Goal: Information Seeking & Learning: Find specific fact

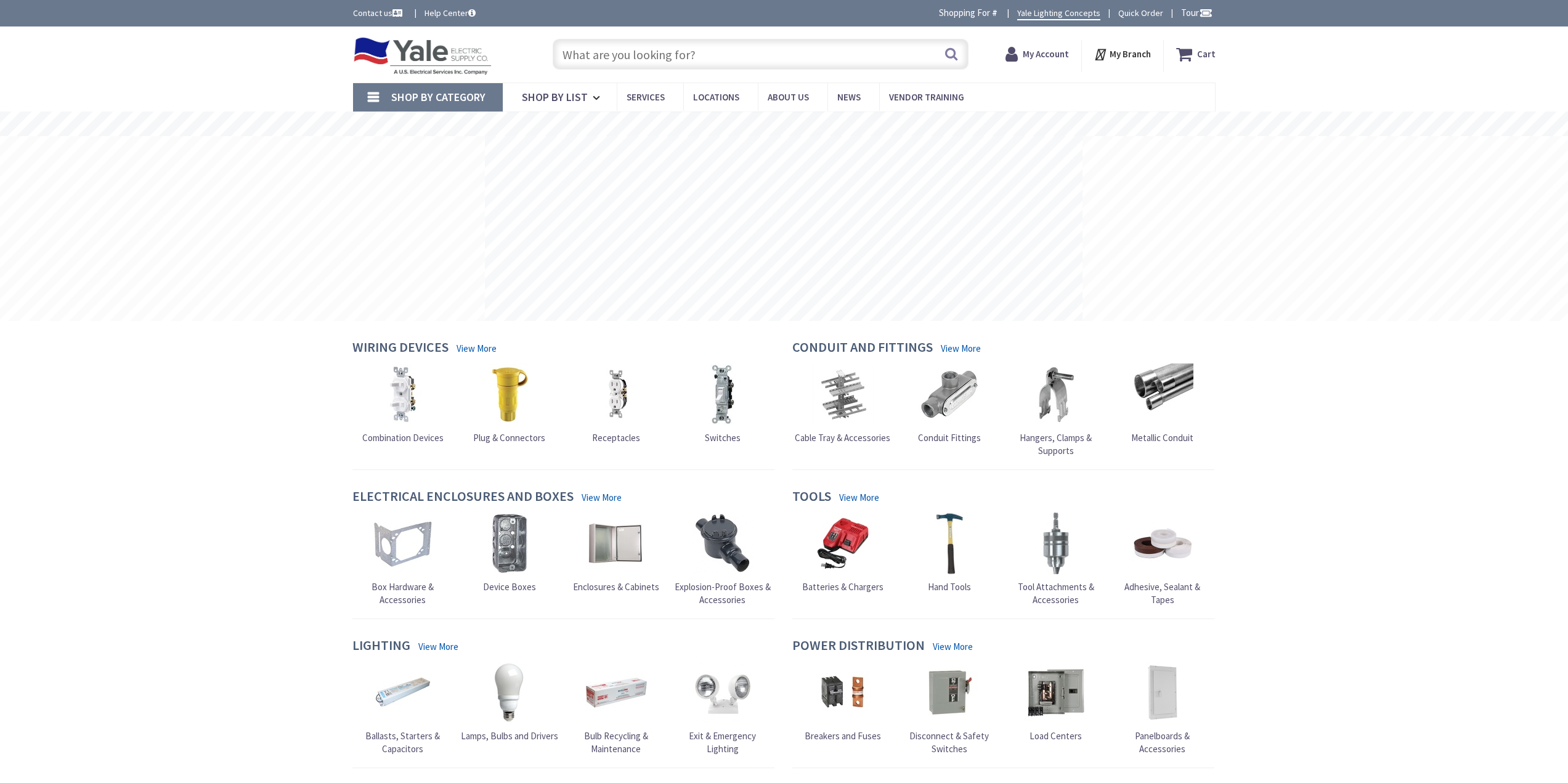
click at [687, 46] on input "text" at bounding box center [761, 54] width 416 height 30
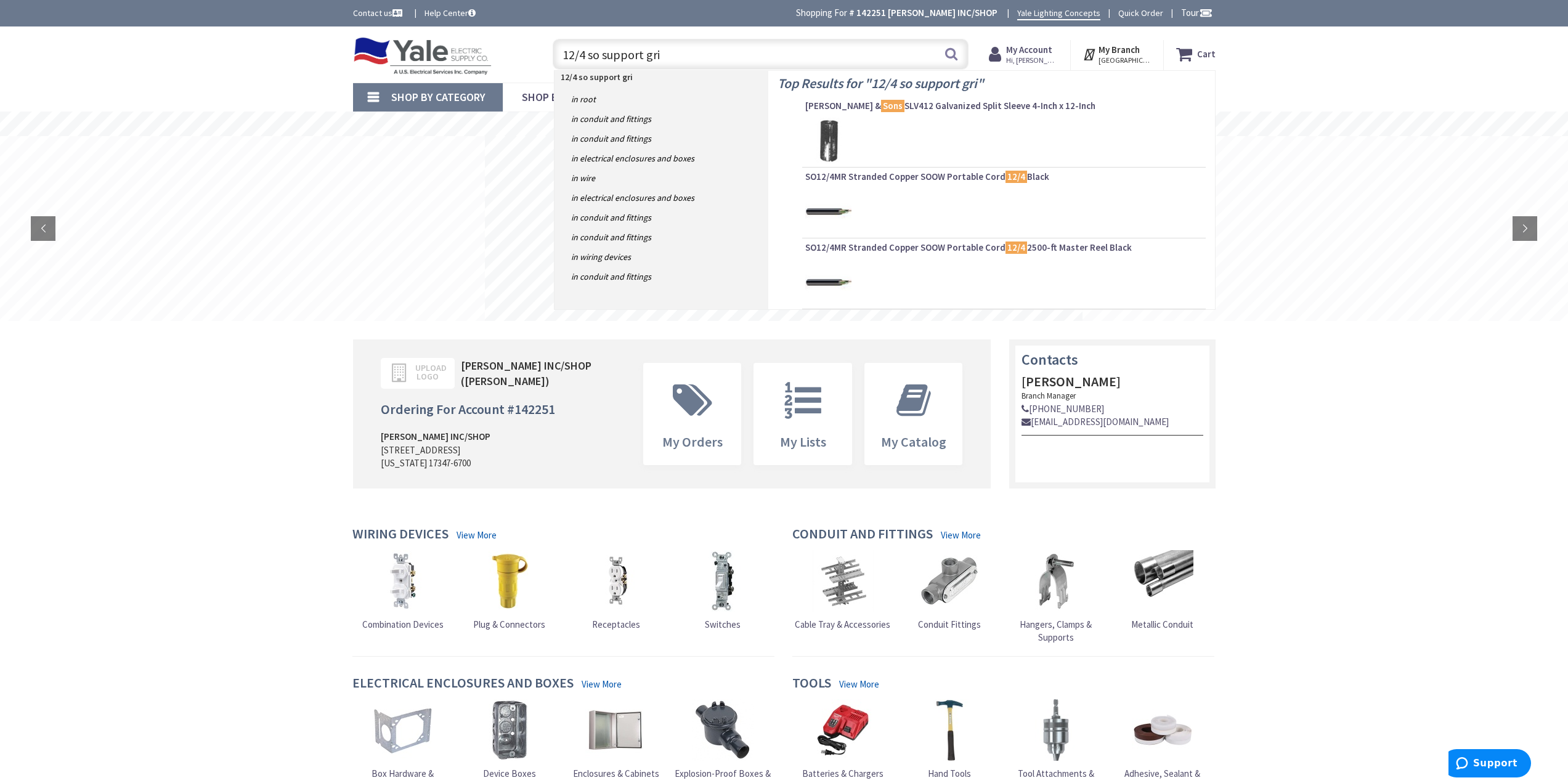
type input "12/4 so support grip"
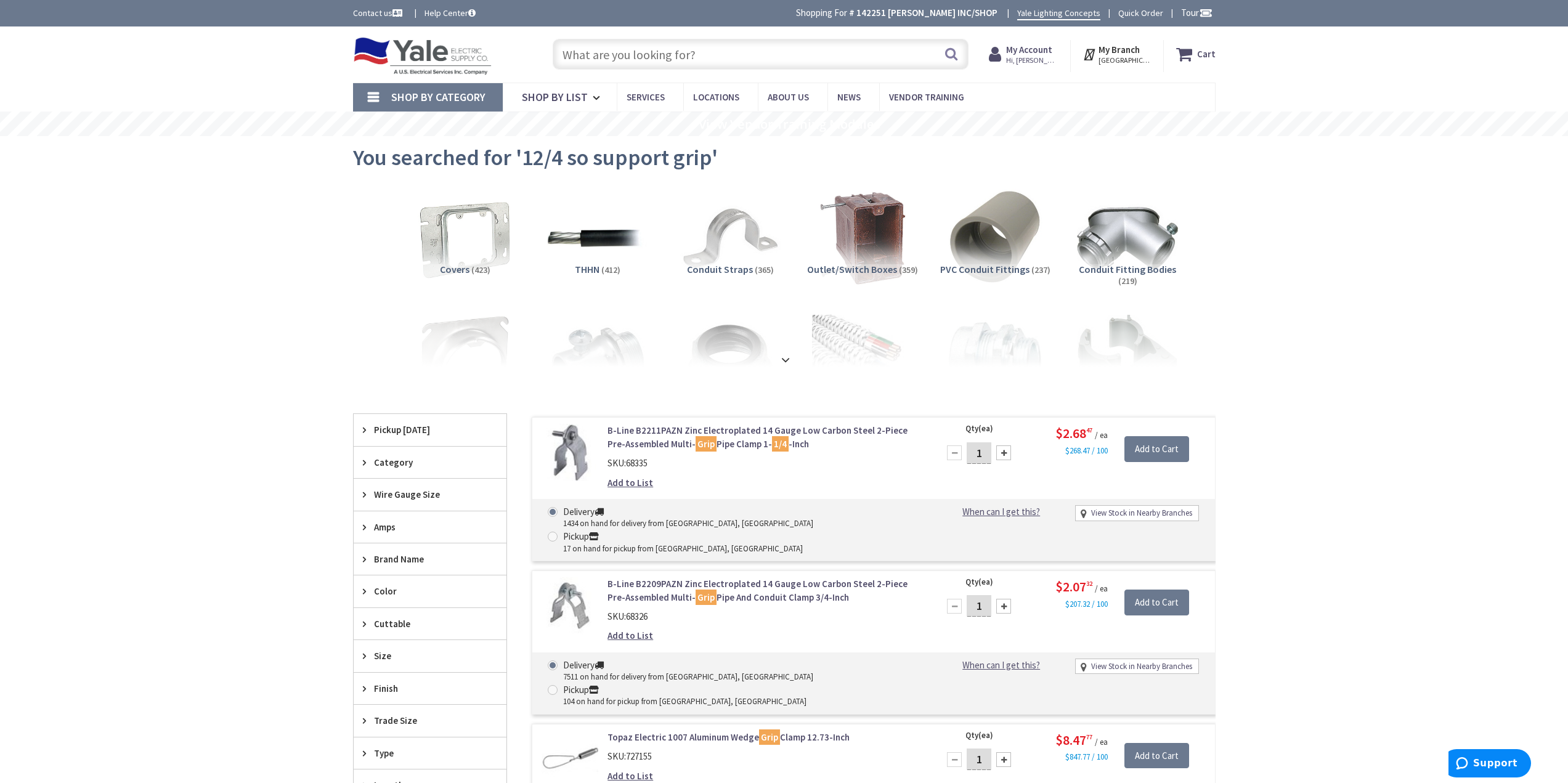
click at [676, 53] on input "text" at bounding box center [761, 54] width 416 height 30
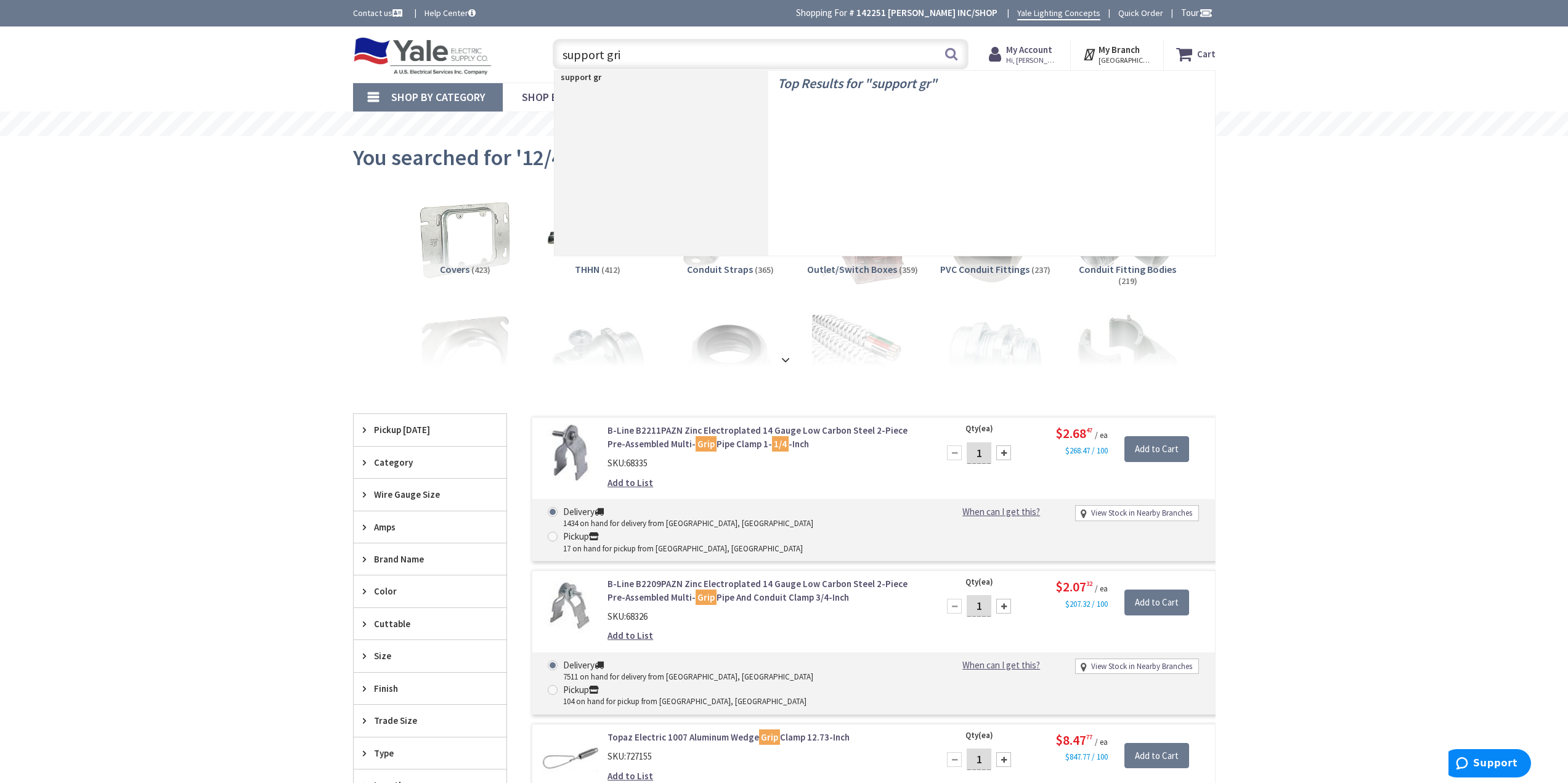
type input "support grip"
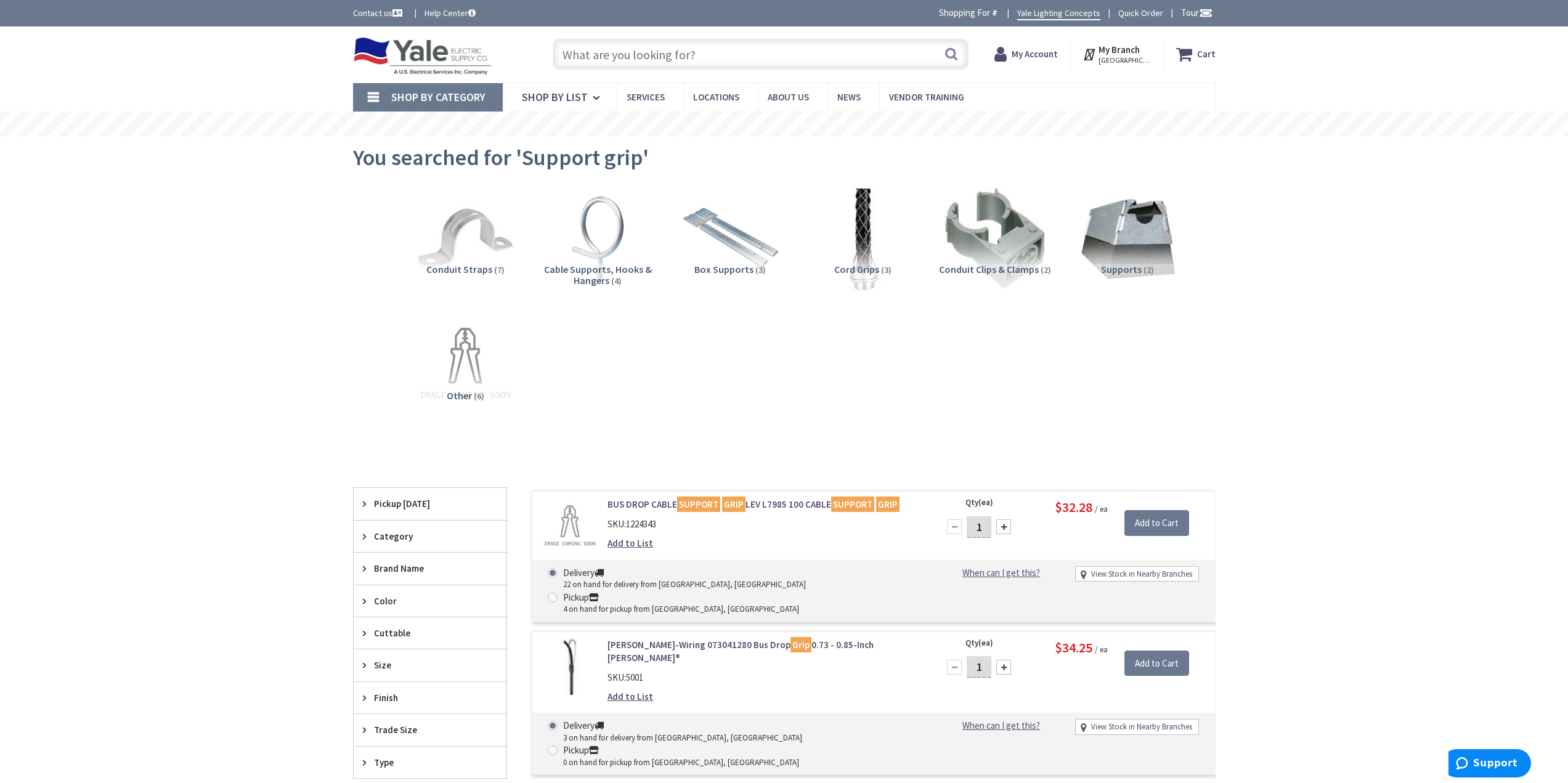
click at [867, 248] on img at bounding box center [861, 238] width 111 height 111
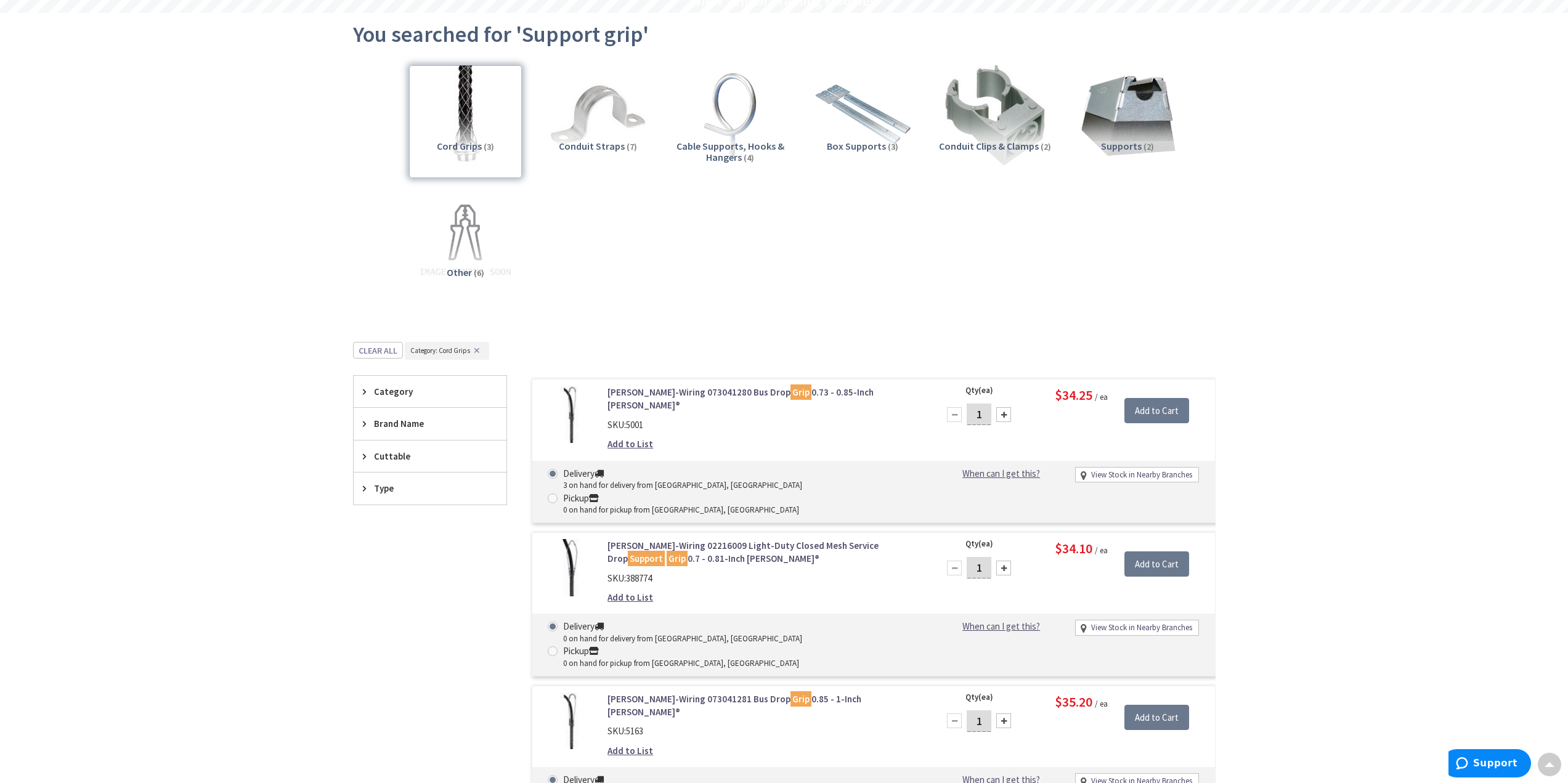
scroll to position [37, 0]
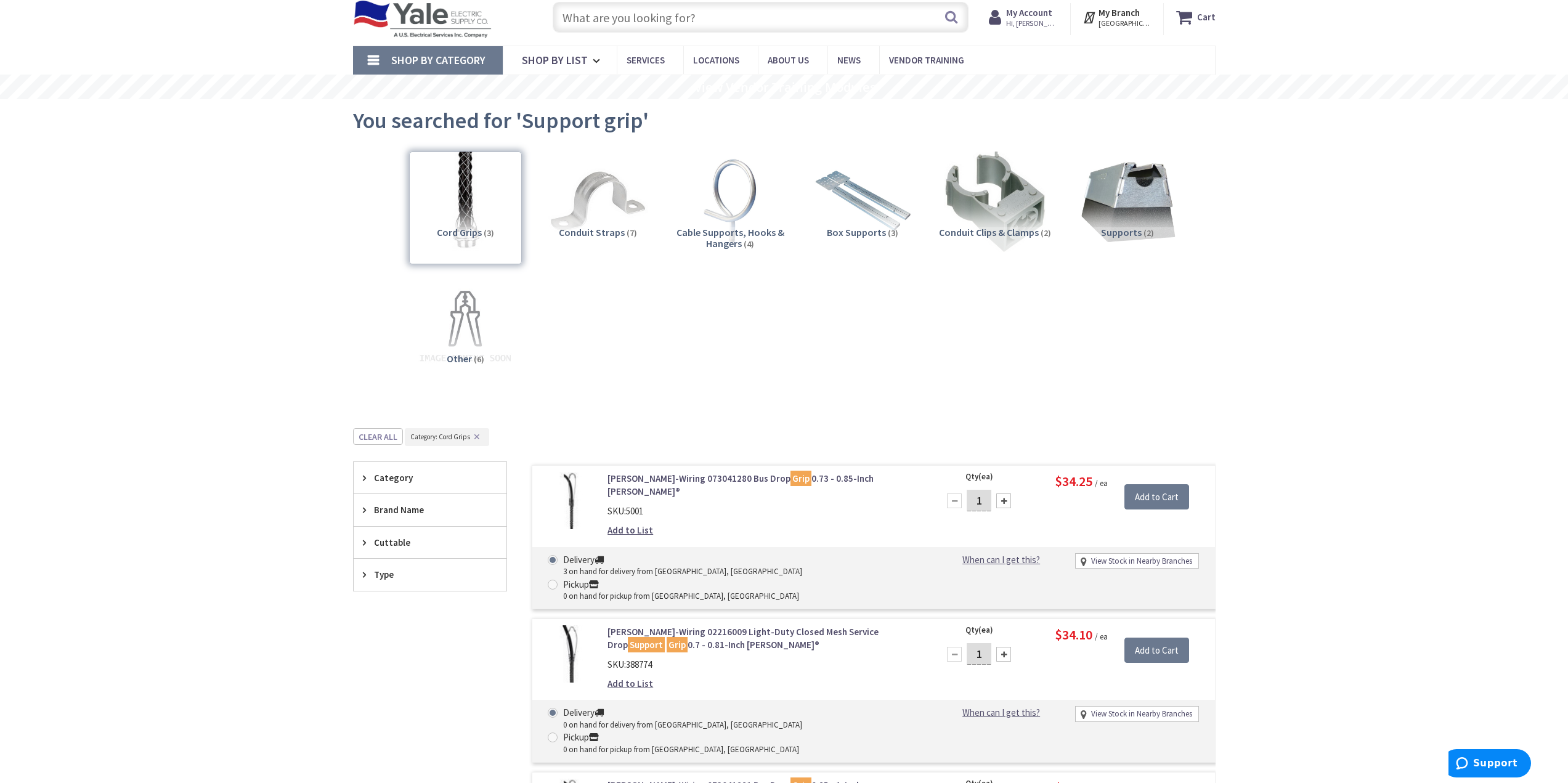
click at [662, 16] on input "text" at bounding box center [761, 17] width 416 height 30
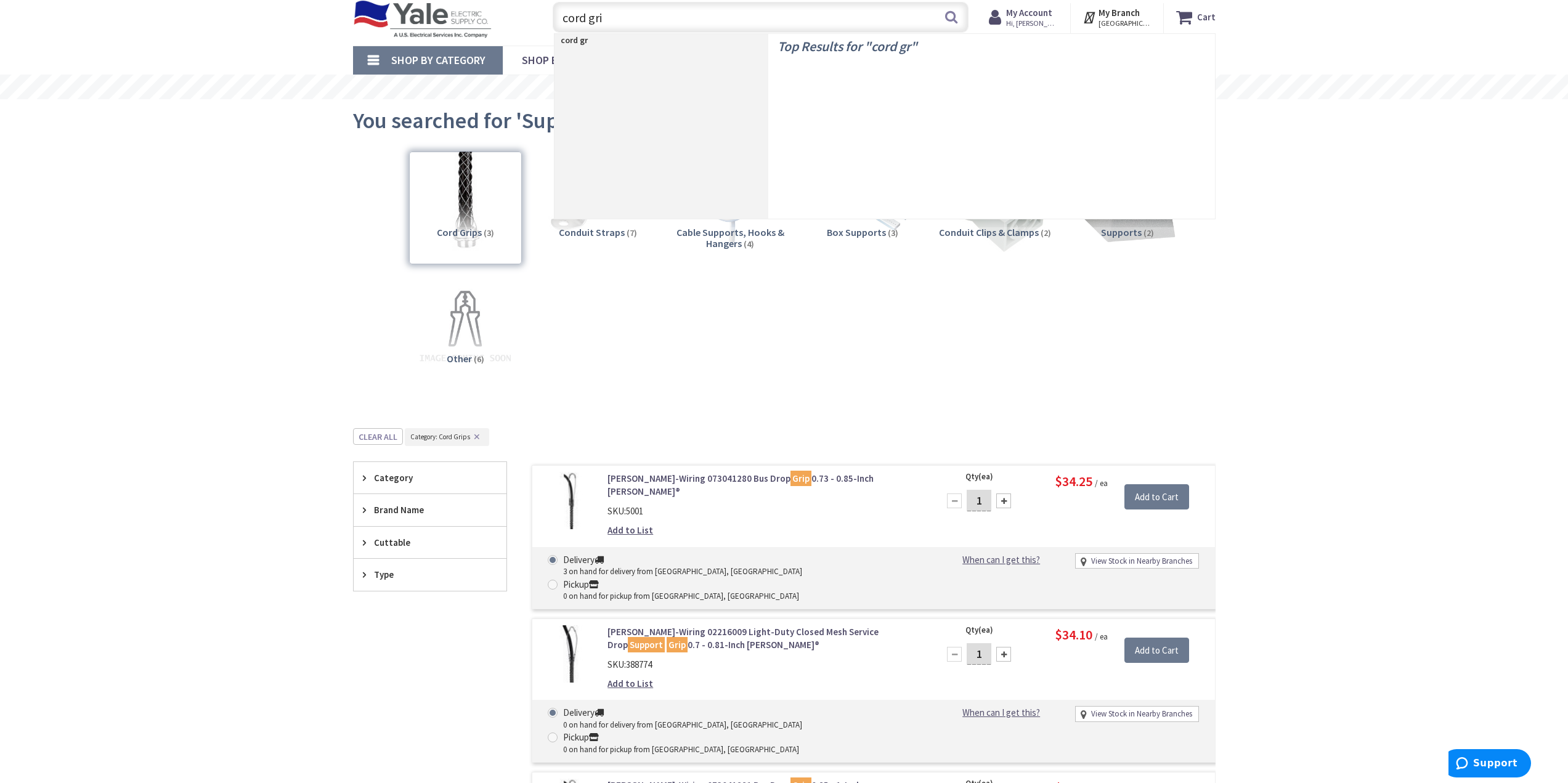
type input "cord grip"
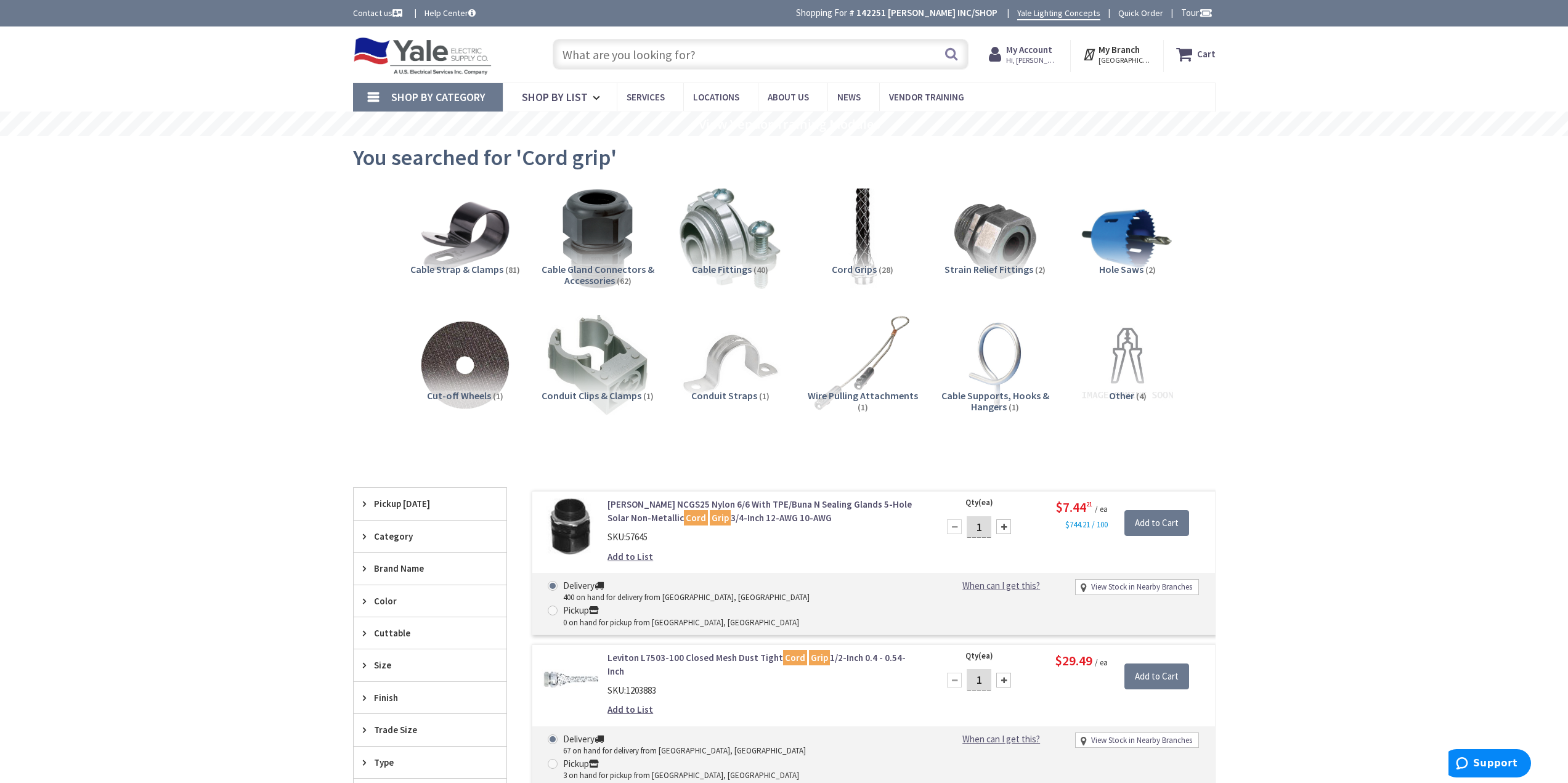
click at [725, 51] on input "text" at bounding box center [761, 54] width 416 height 30
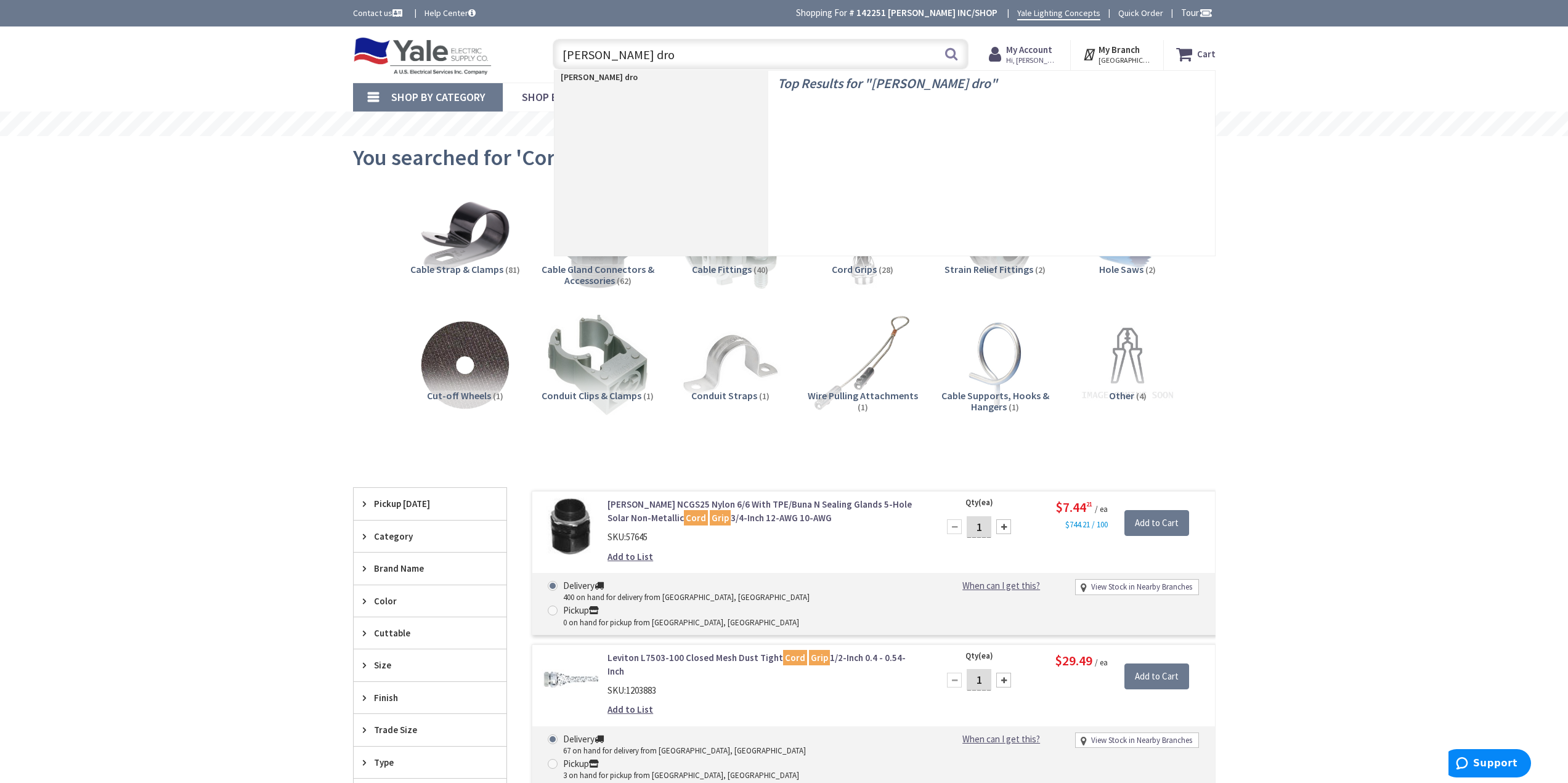
type input "buss drop"
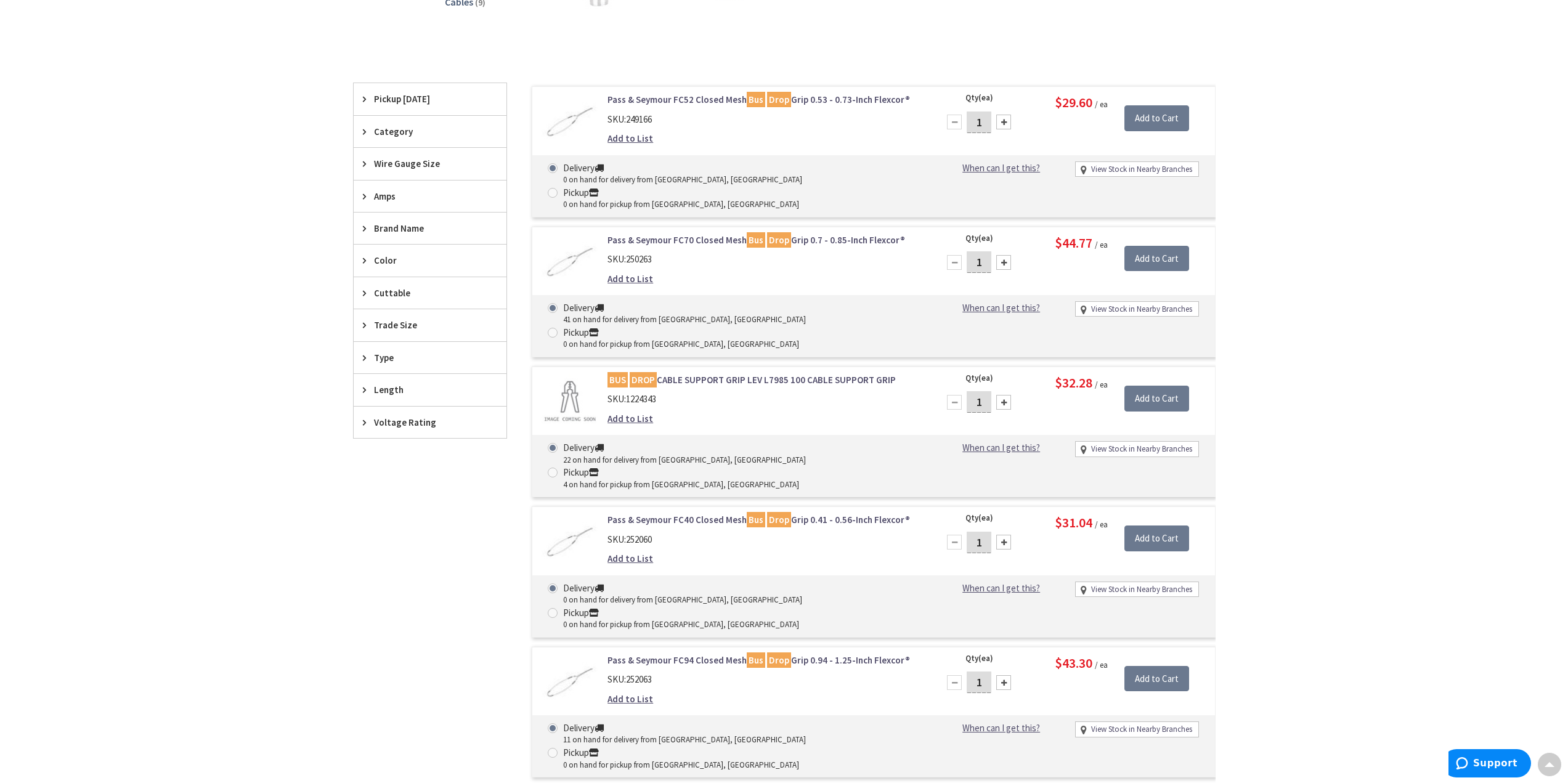
scroll to position [308, 0]
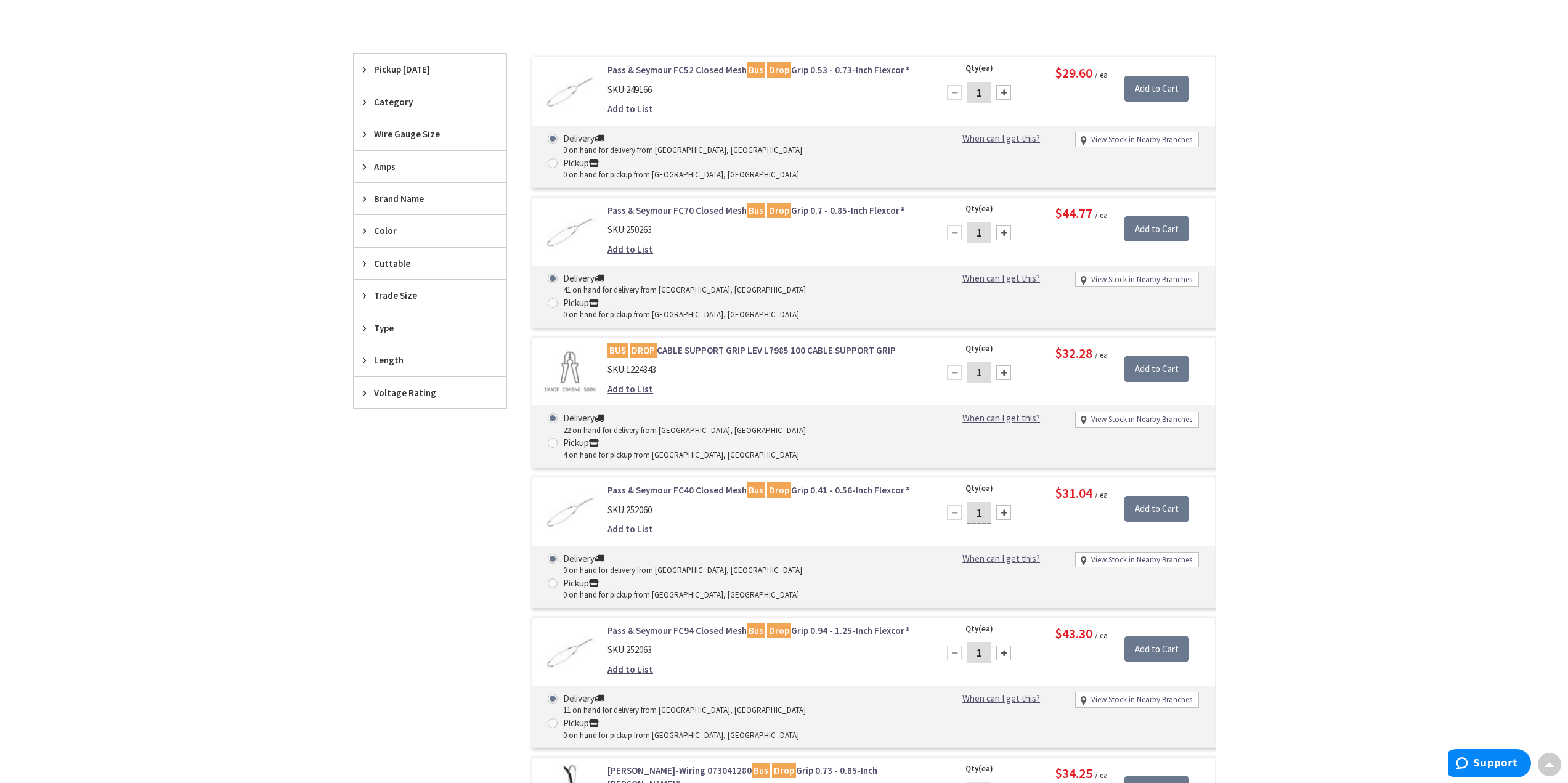
click at [780, 344] on link "BUS DROP CABLE SUPPORT GRIP LEV L7985 100 CABLE SUPPORT GRIP" at bounding box center [765, 351] width 313 height 13
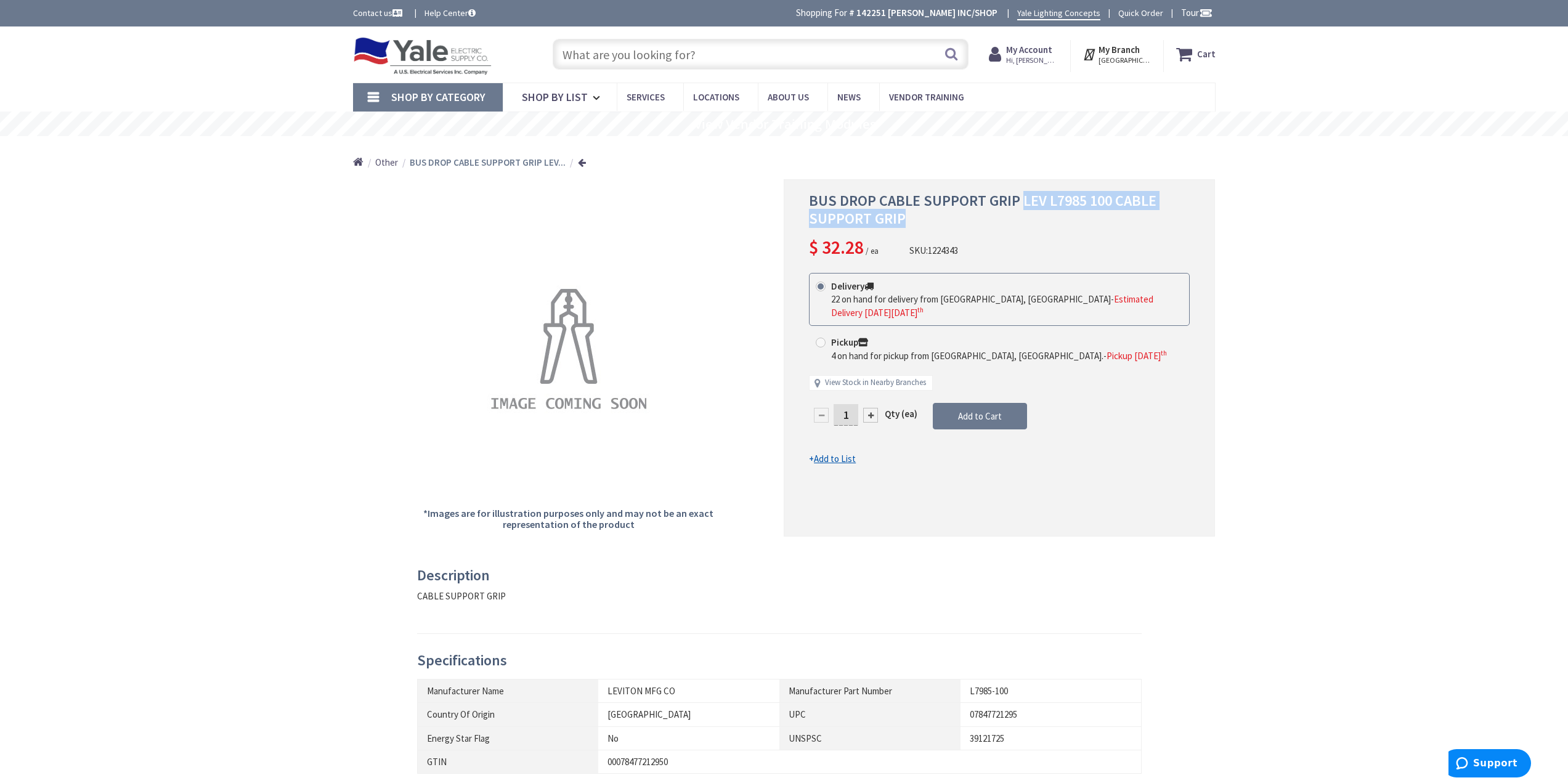
drag, startPoint x: 1022, startPoint y: 198, endPoint x: 1162, endPoint y: 218, distance: 141.4
click at [1162, 218] on h1 "BUS DROP CABLE SUPPORT GRIP LEV L7985 100 CABLE SUPPORT GRIP" at bounding box center [999, 210] width 381 height 36
copy span "LEV L7985 100 CABLE SUPPORT GRIP"
click at [686, 60] on input "text" at bounding box center [761, 54] width 416 height 30
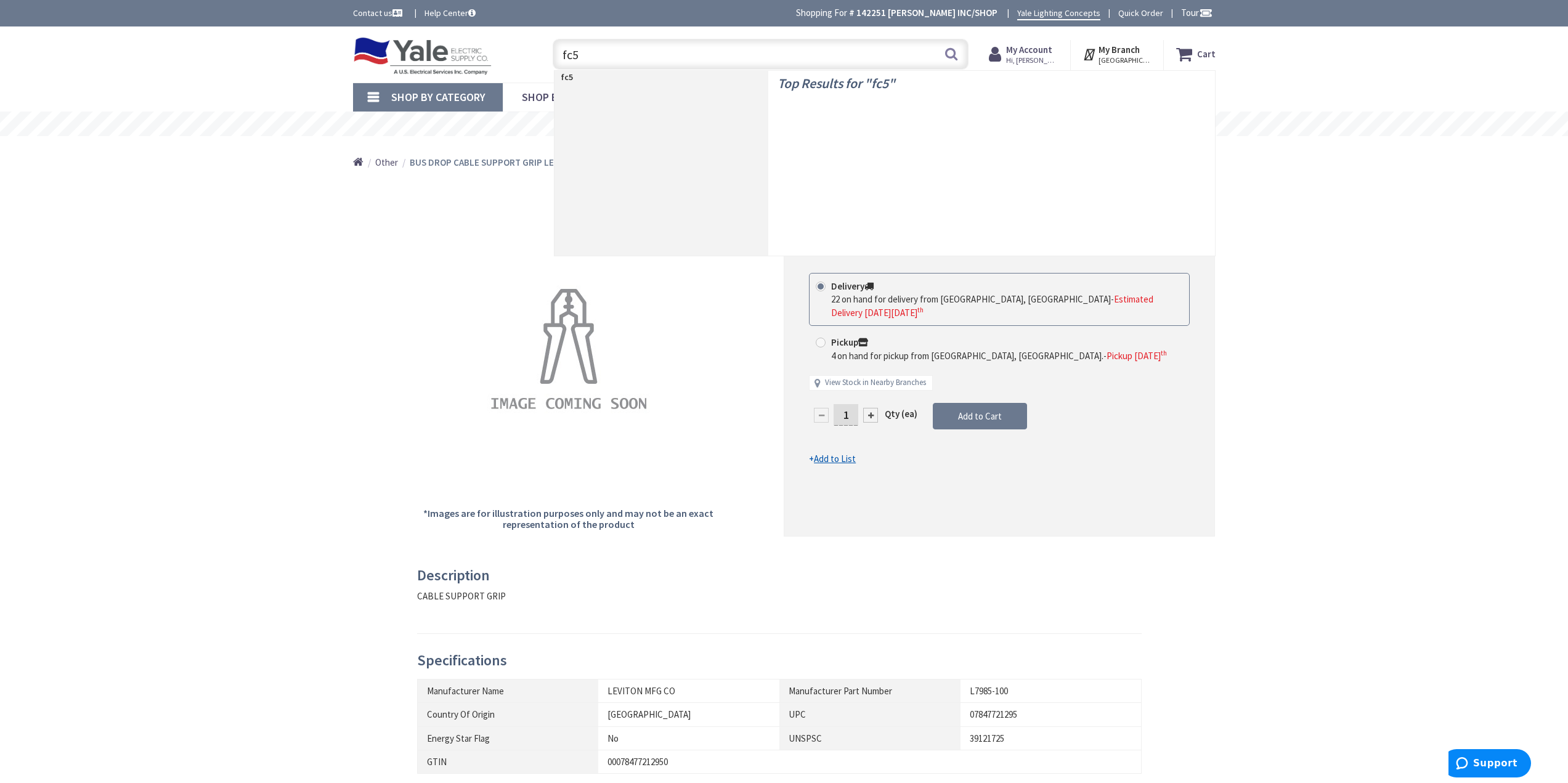
type input "fc52"
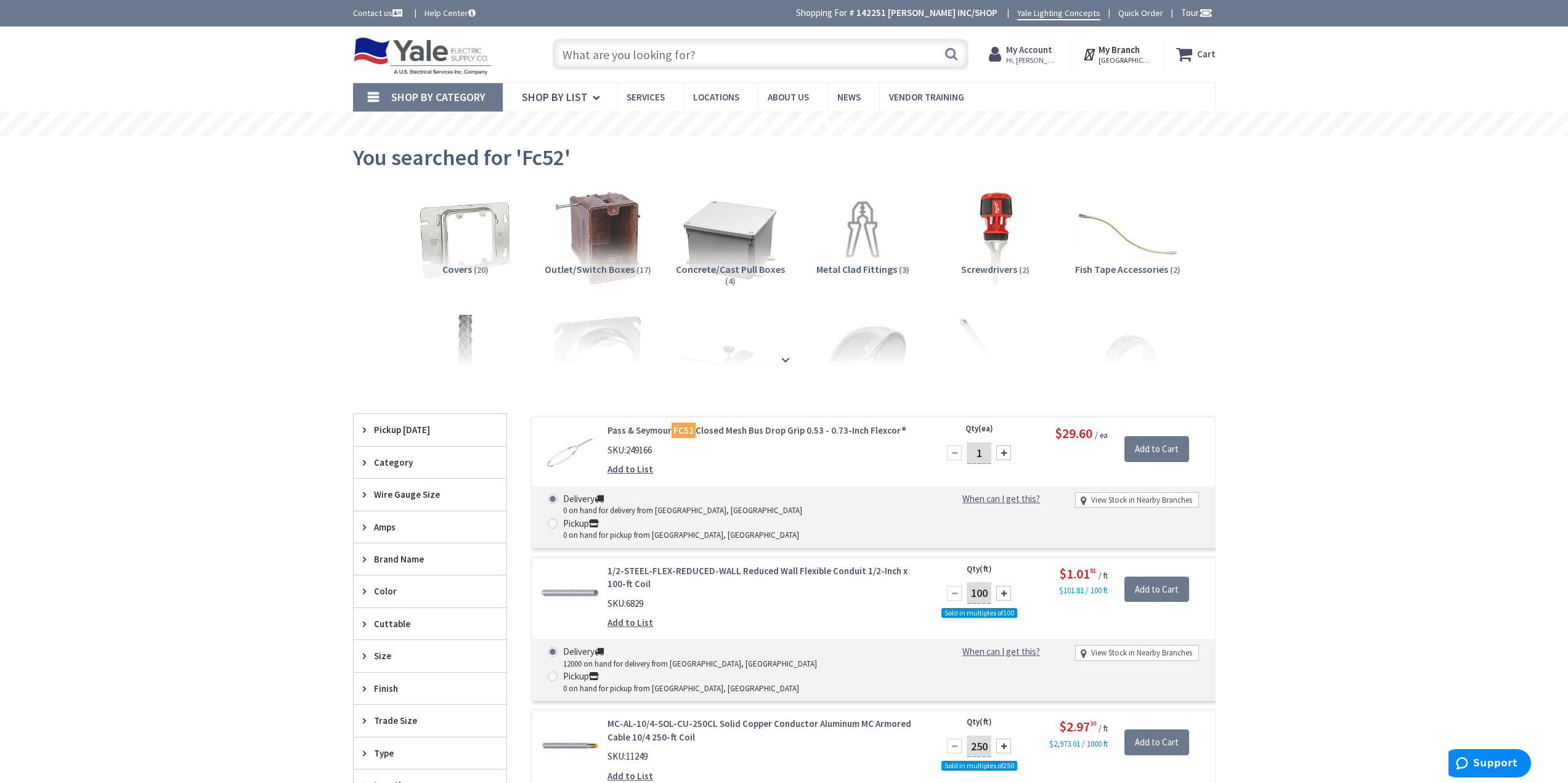
click at [660, 59] on input "text" at bounding box center [761, 54] width 416 height 30
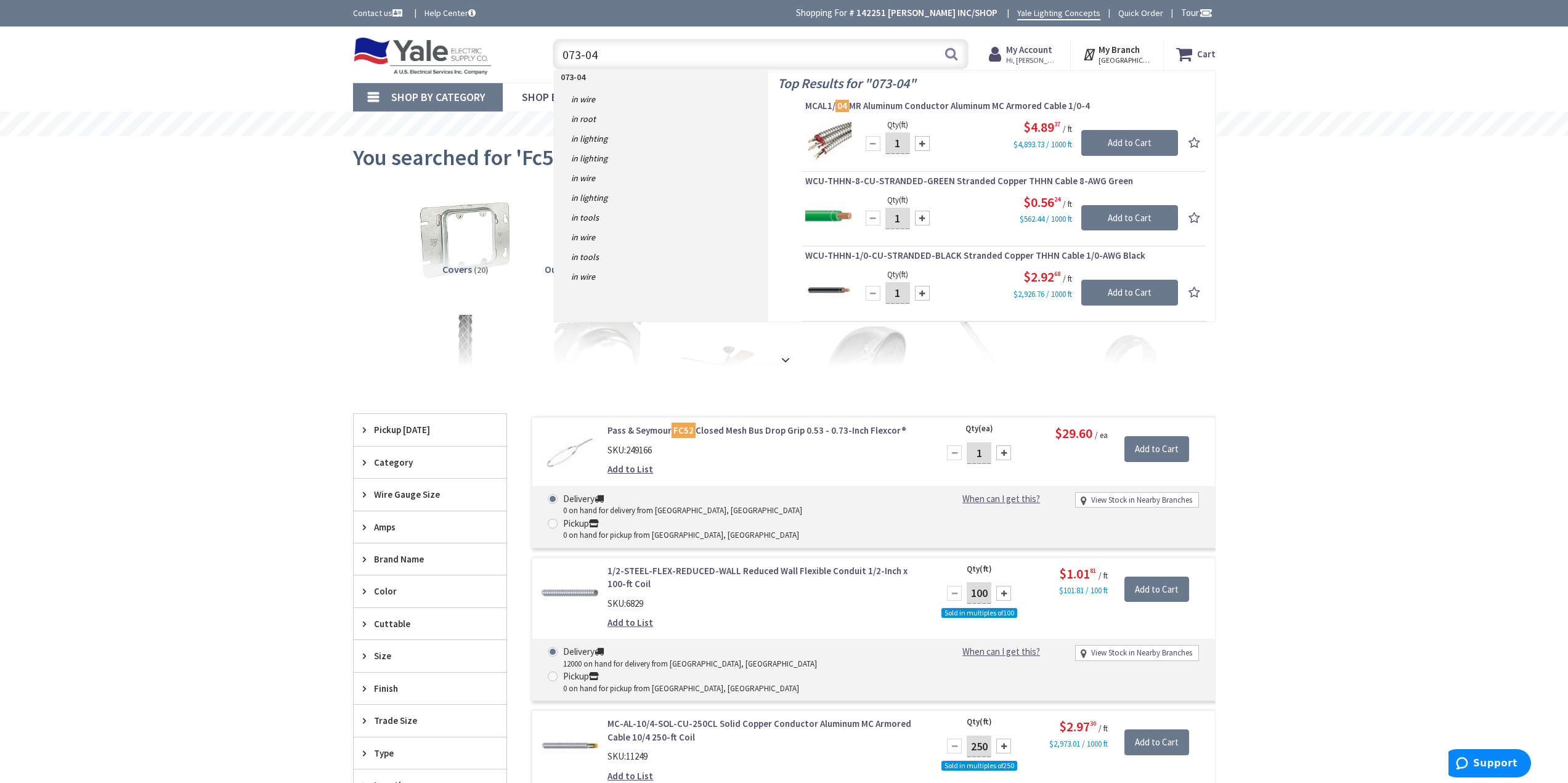
click at [605, 56] on input "073-04" at bounding box center [761, 54] width 416 height 30
type input "073-04-1279"
